Goal: Information Seeking & Learning: Learn about a topic

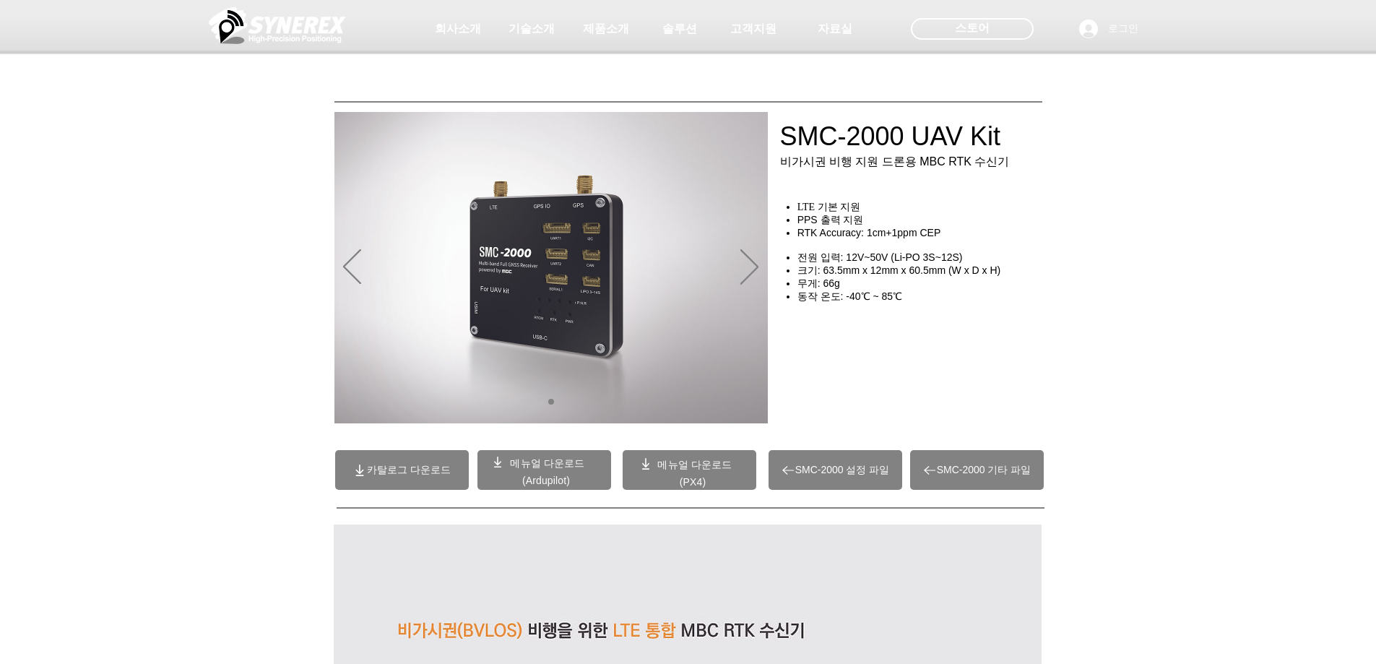
click at [243, 271] on div "main content" at bounding box center [688, 328] width 1376 height 215
click at [247, 285] on div "main content" at bounding box center [688, 328] width 1376 height 215
click at [992, 198] on div at bounding box center [688, 107] width 1376 height 214
click at [1024, 224] on h4 "PPS 출력 지원" at bounding box center [925, 220] width 254 height 13
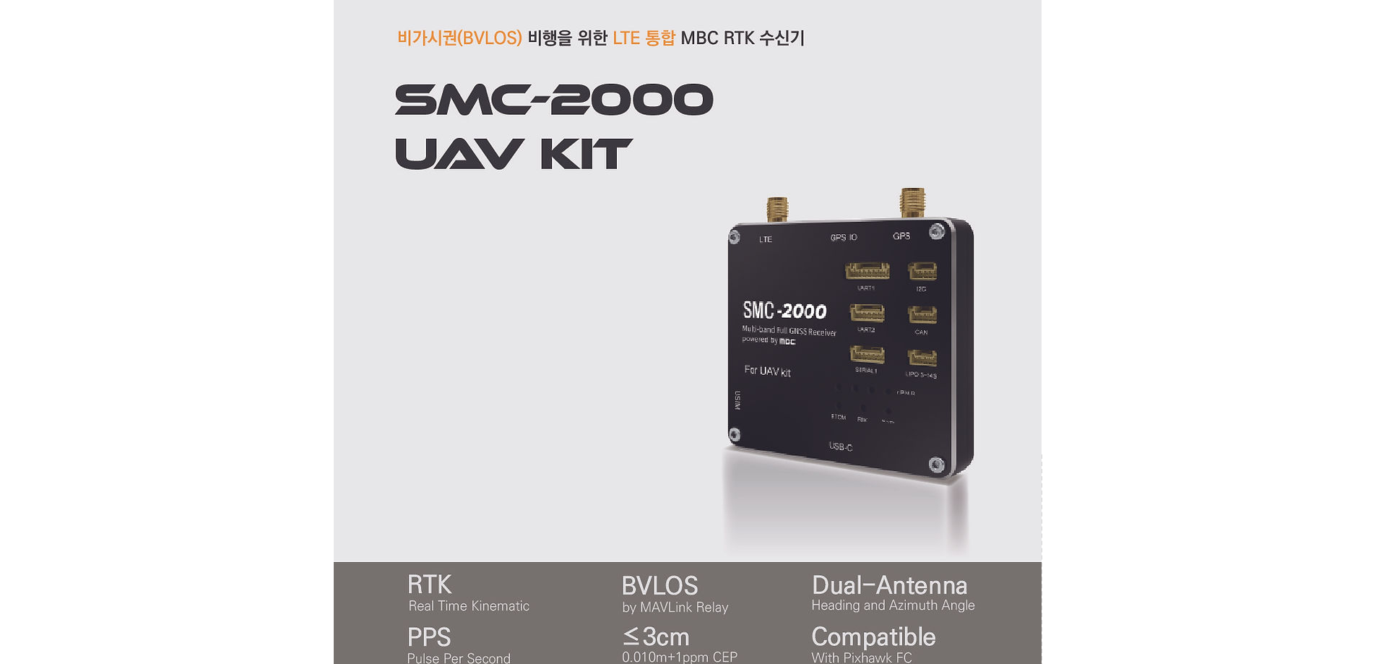
scroll to position [723, 0]
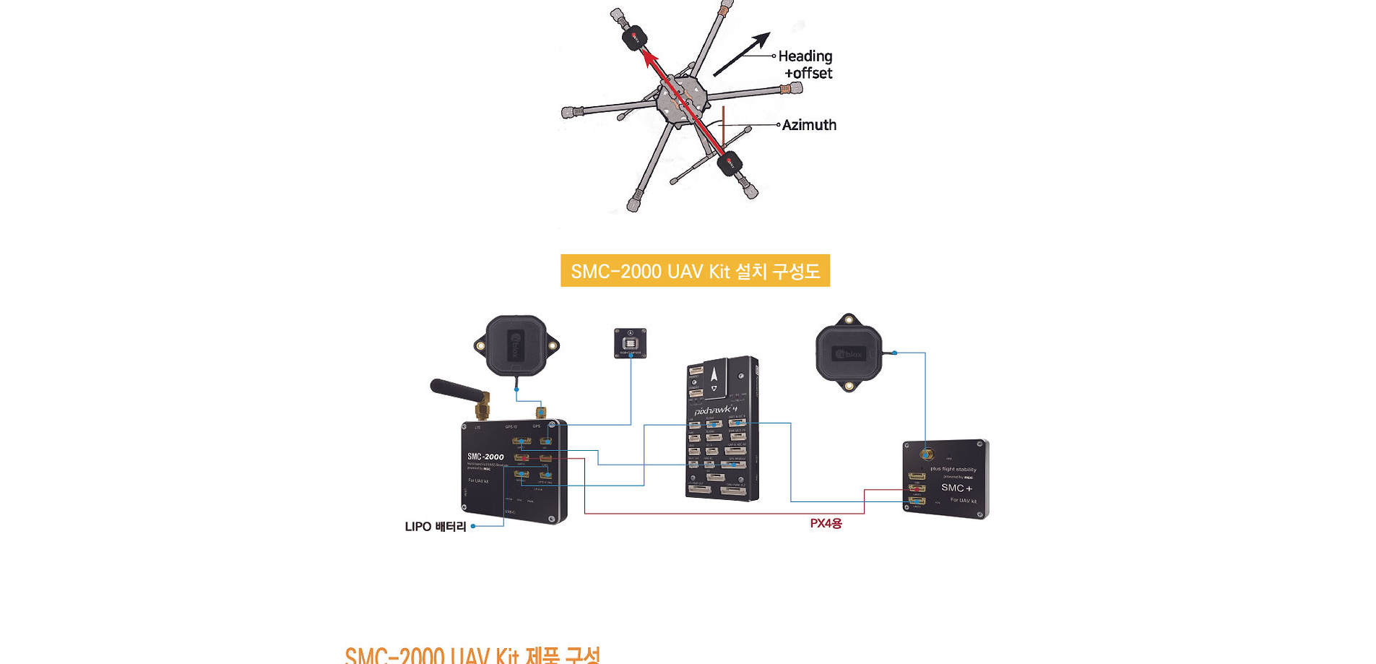
scroll to position [8406, 0]
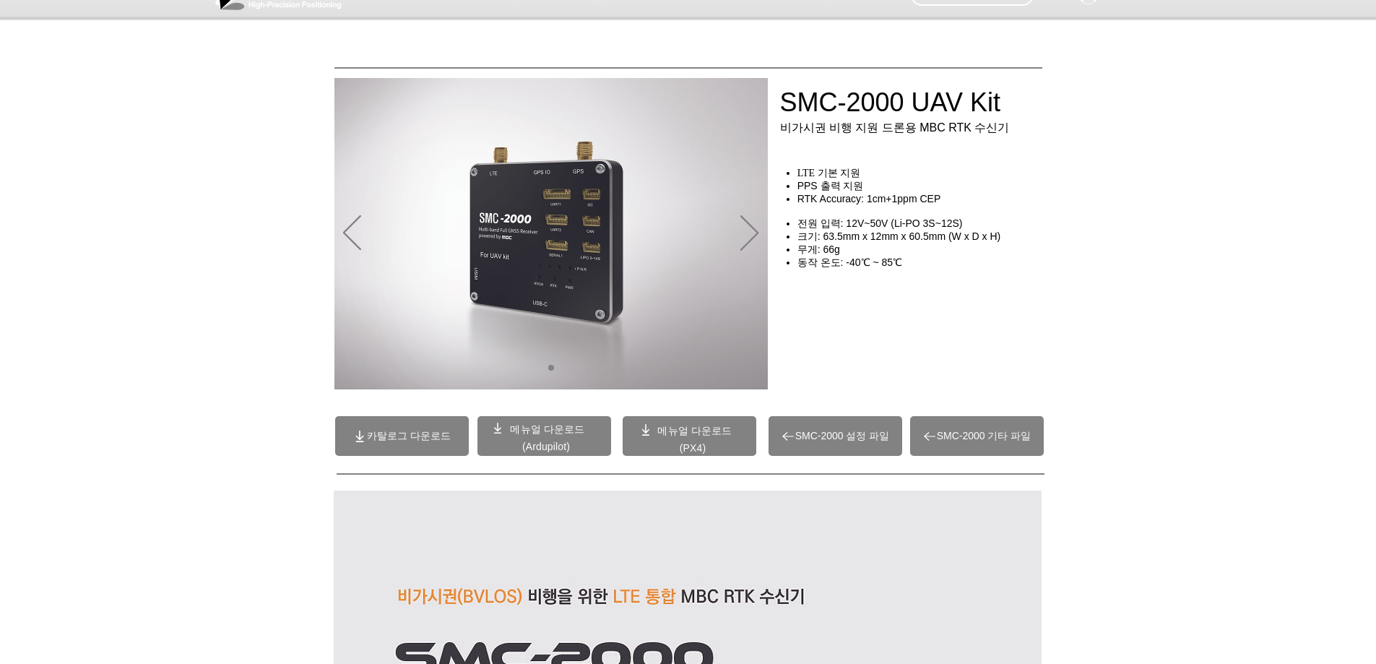
scroll to position [0, 0]
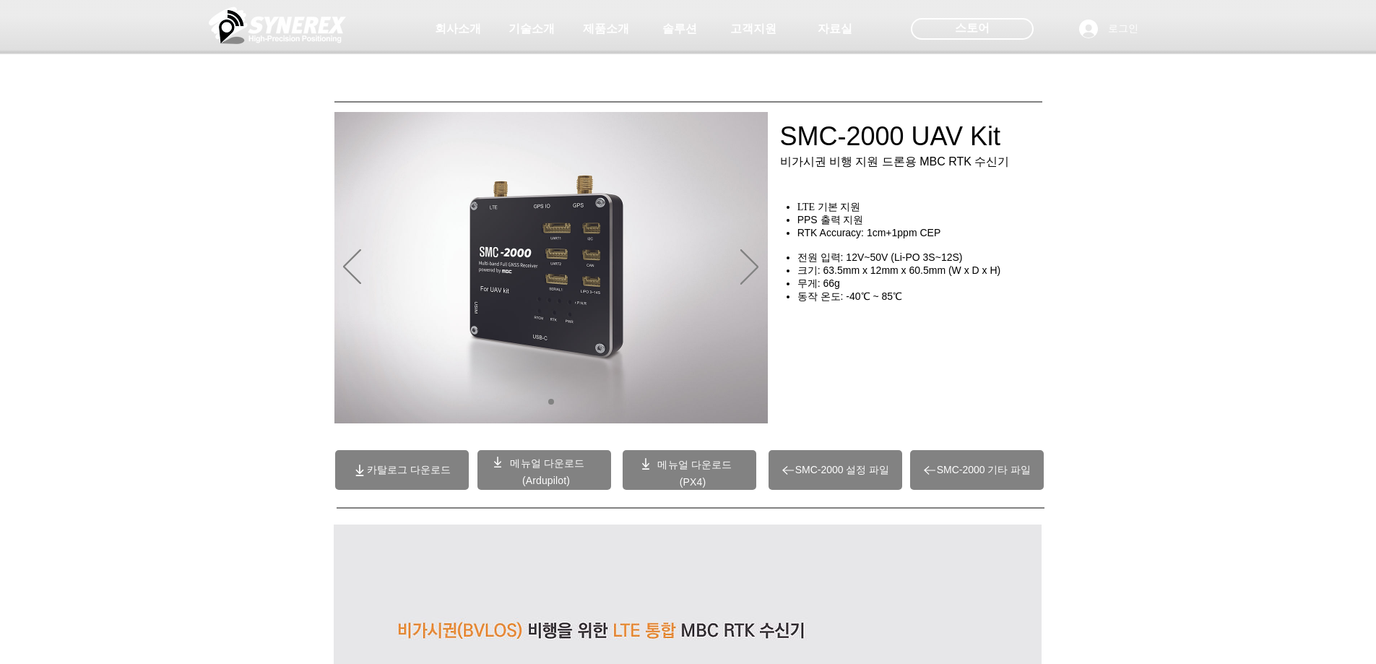
click at [515, 473] on span at bounding box center [545, 470] width 134 height 40
click at [212, 405] on div "main content" at bounding box center [688, 328] width 1376 height 215
click at [1047, 209] on div at bounding box center [688, 107] width 1376 height 214
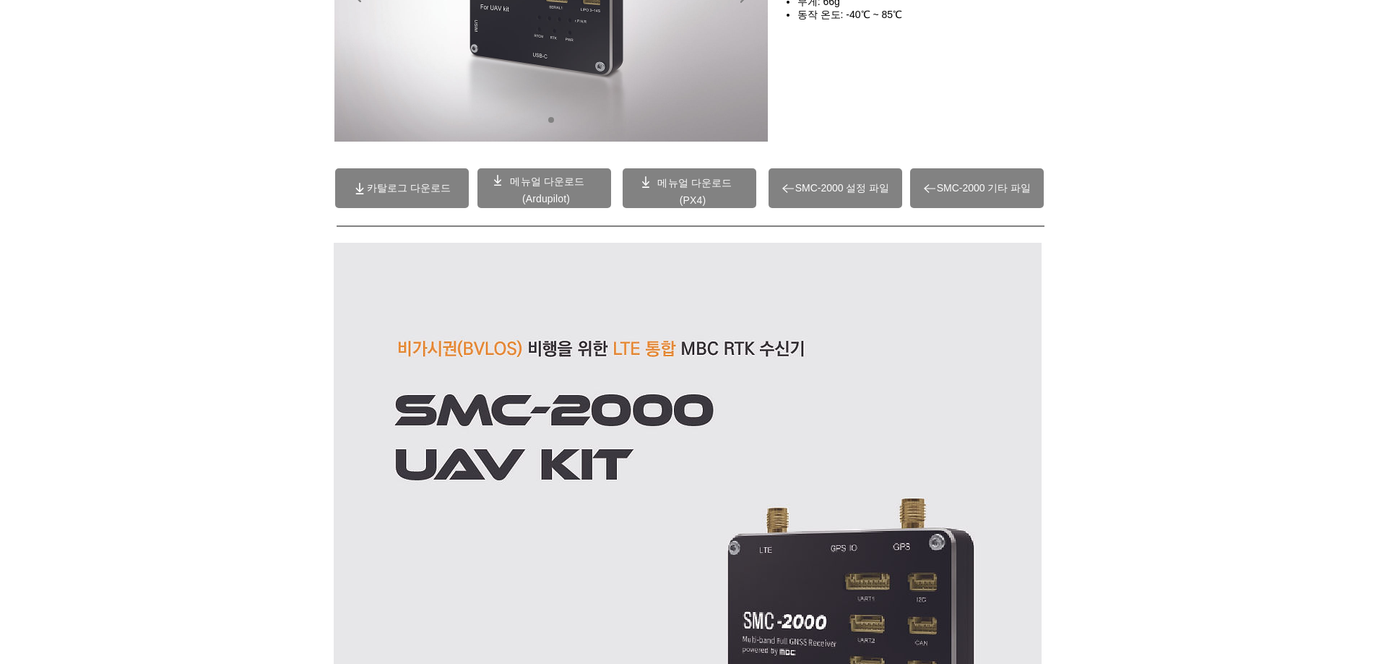
scroll to position [289, 0]
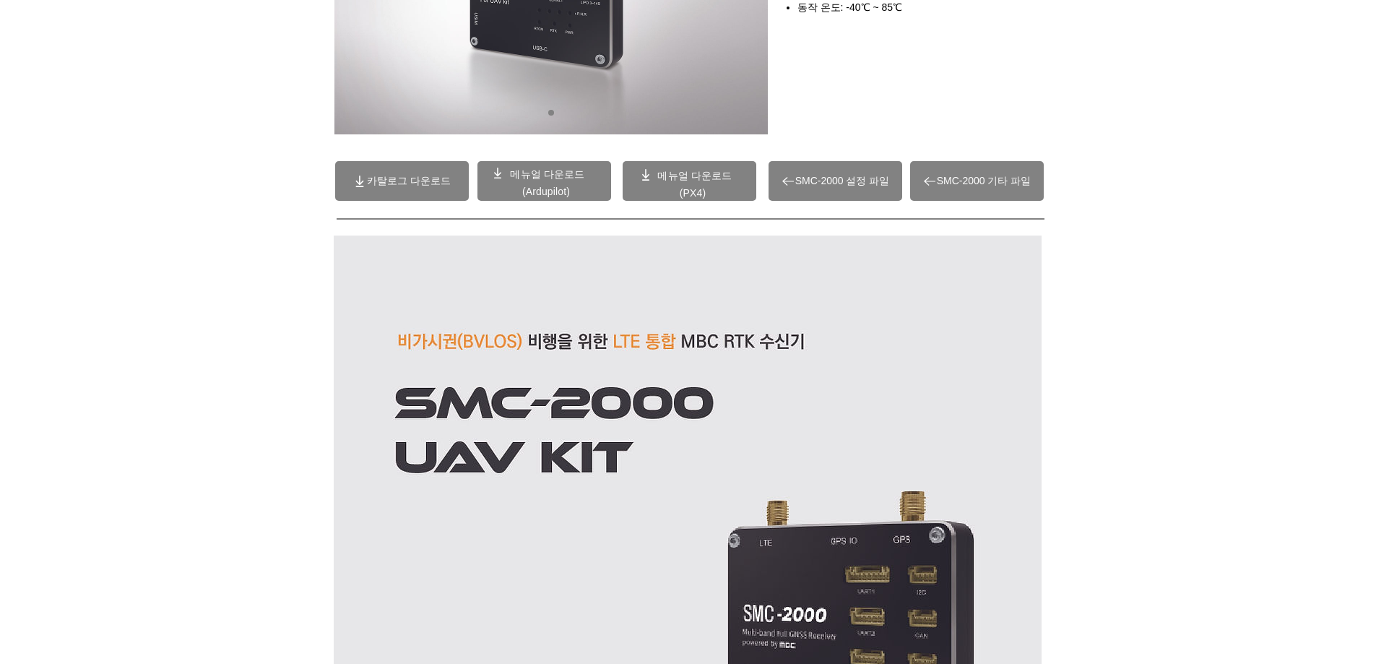
click at [546, 189] on span "(Ardupilot)" at bounding box center [546, 192] width 48 height 12
